Goal: Download file/media

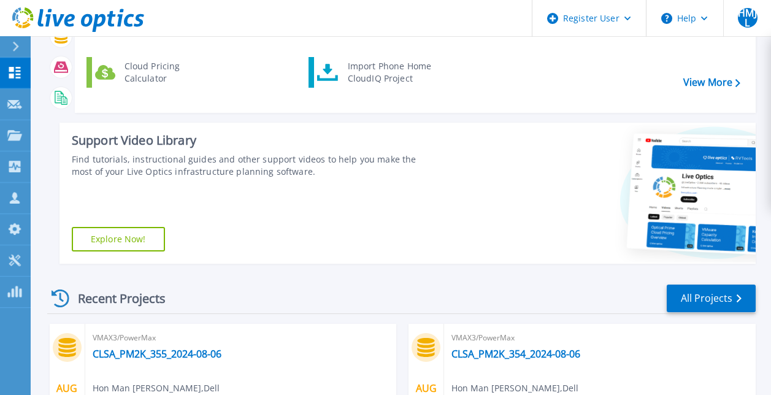
scroll to position [61, 0]
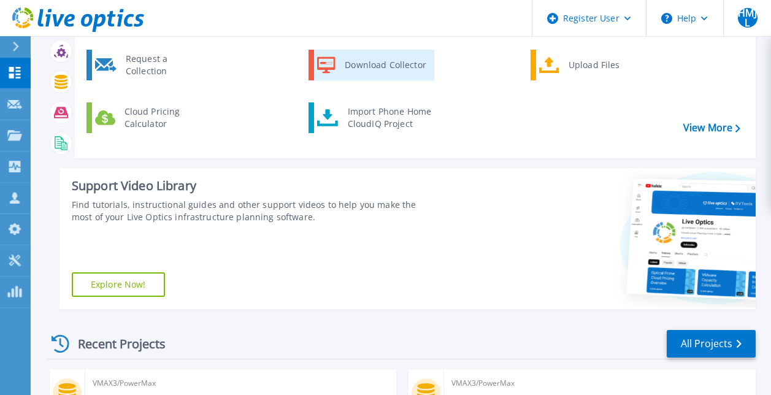
click at [399, 66] on div "Download Collector" at bounding box center [384, 65] width 93 height 25
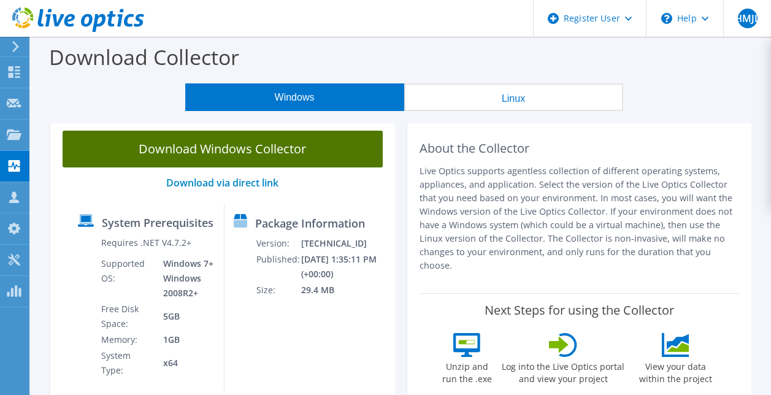
click at [353, 147] on link "Download Windows Collector" at bounding box center [223, 149] width 320 height 37
